Goal: Information Seeking & Learning: Learn about a topic

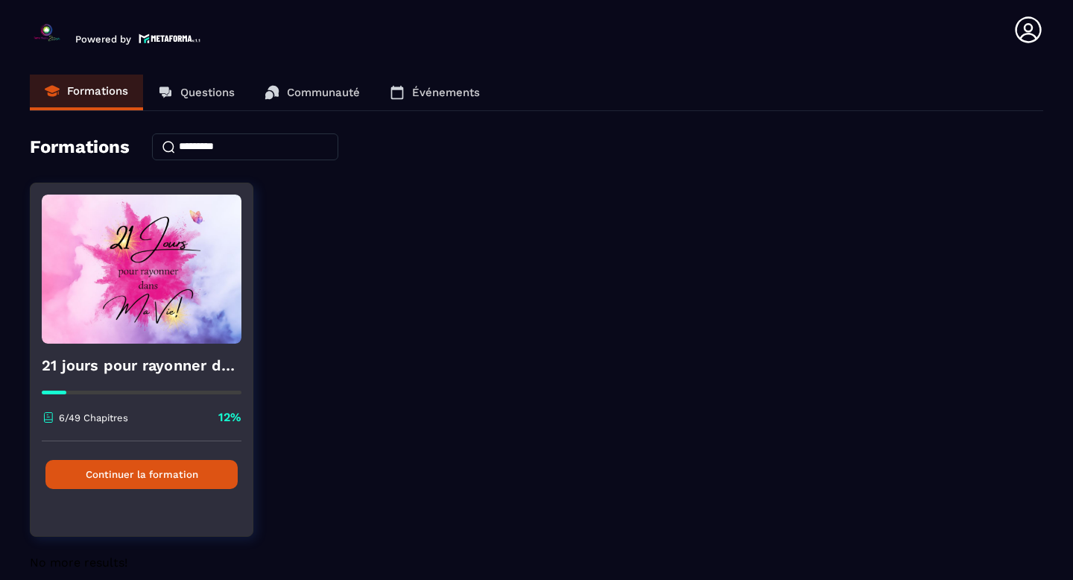
click at [112, 477] on button "Continuer la formation" at bounding box center [141, 474] width 192 height 29
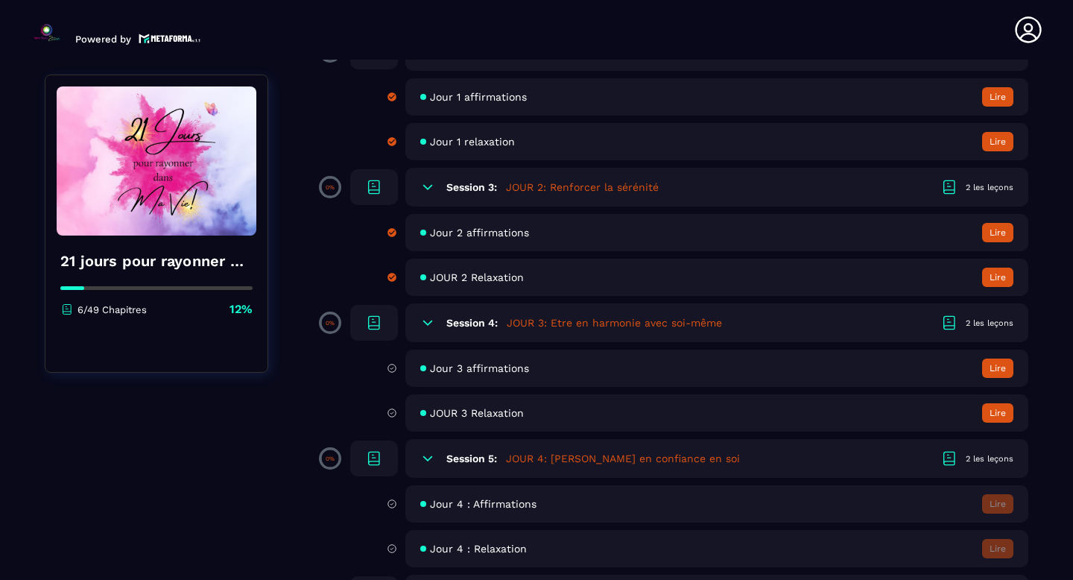
scroll to position [353, 0]
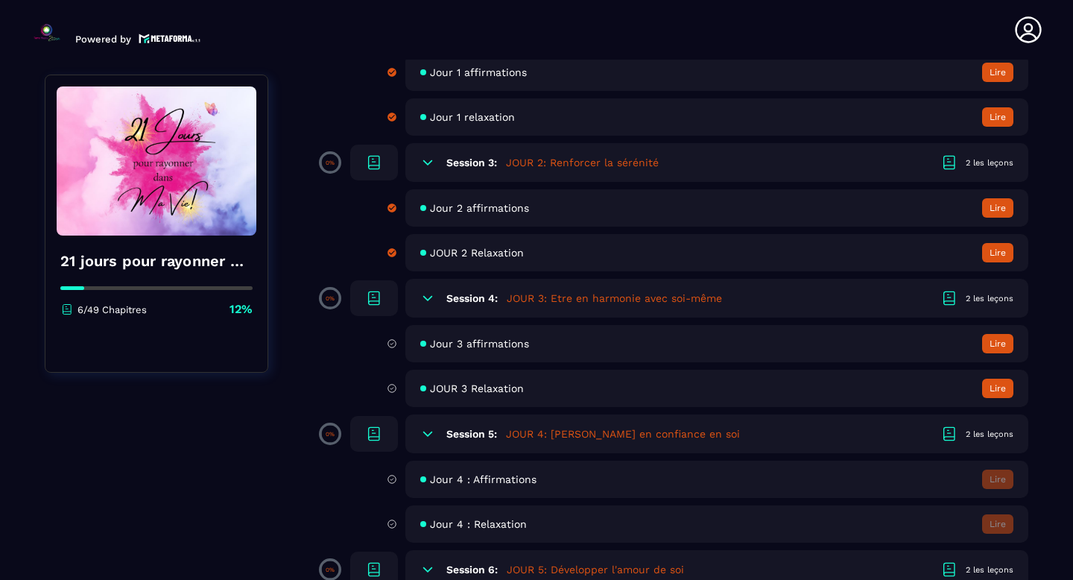
click at [1000, 339] on button "Lire" at bounding box center [997, 343] width 31 height 19
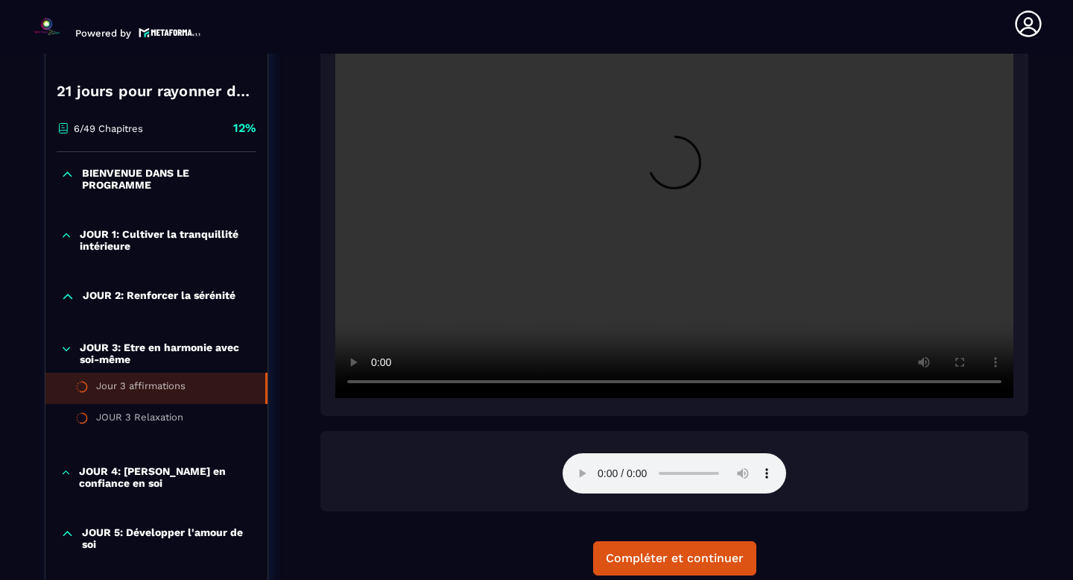
scroll to position [304, 0]
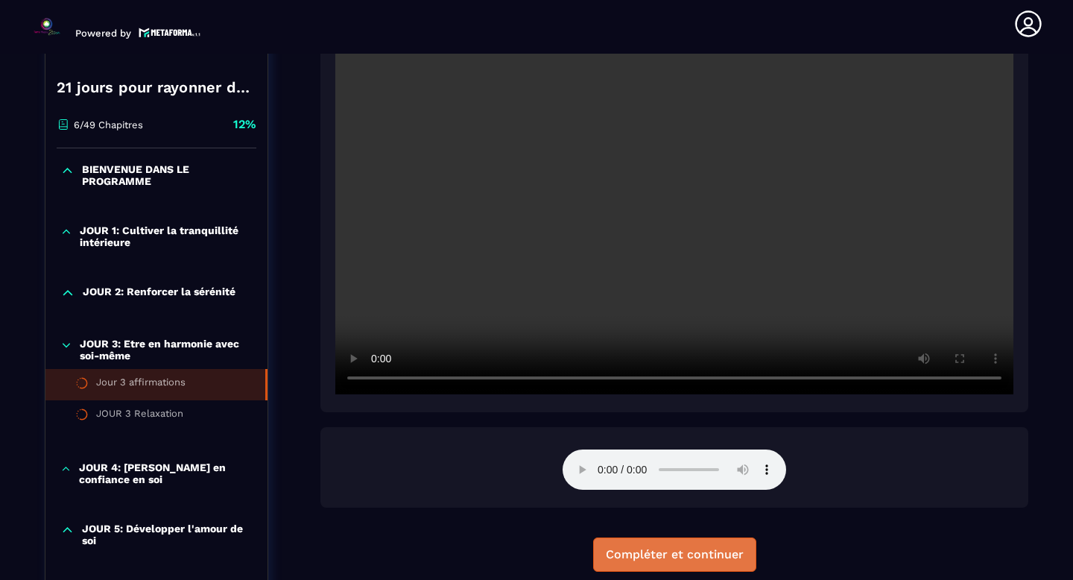
click at [689, 553] on div "Compléter et continuer" at bounding box center [675, 554] width 138 height 15
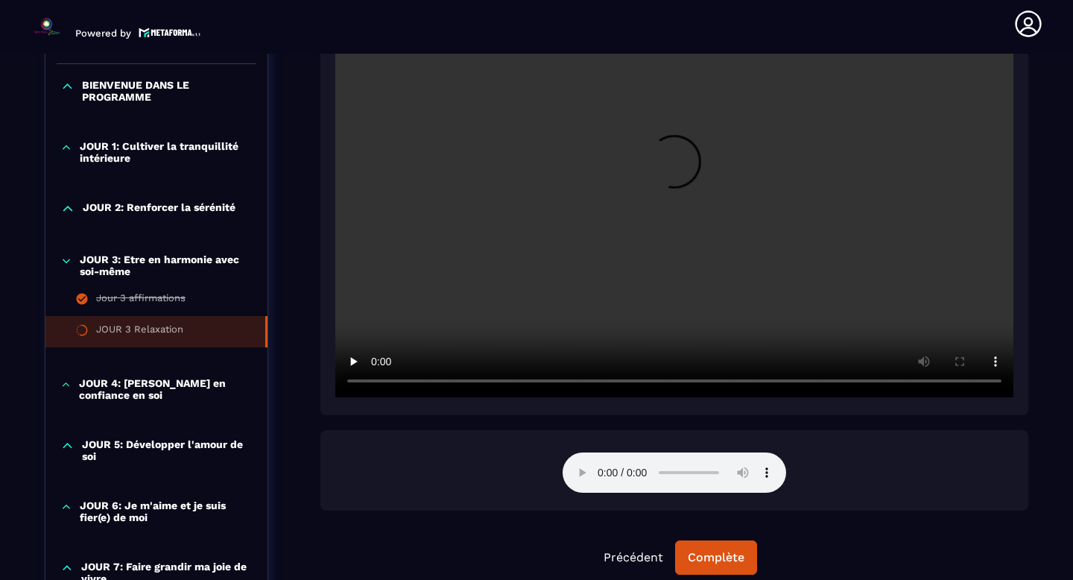
scroll to position [399, 0]
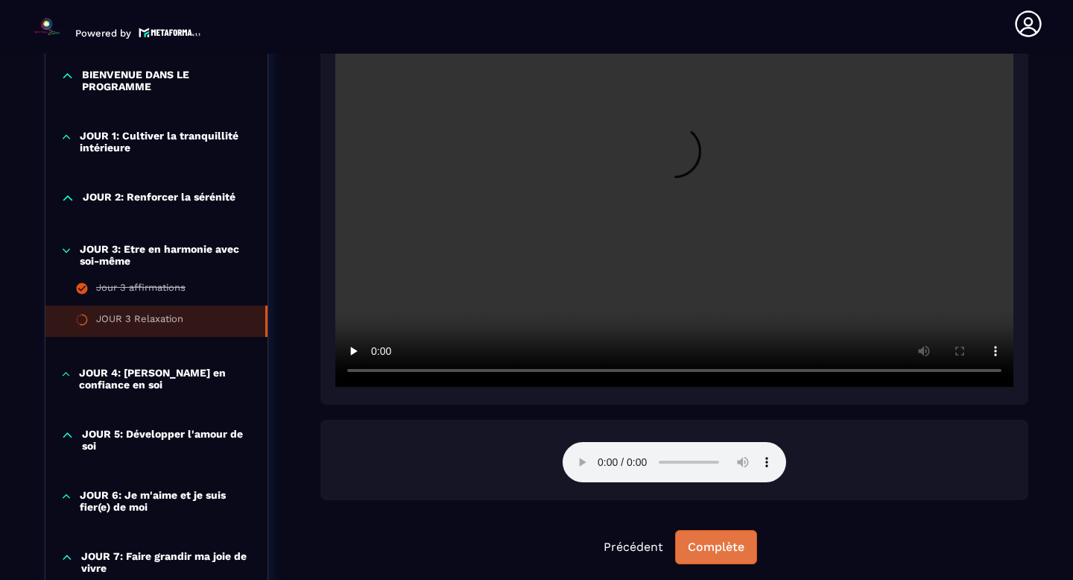
click at [723, 549] on div "Complète" at bounding box center [716, 546] width 57 height 15
